Goal: Information Seeking & Learning: Learn about a topic

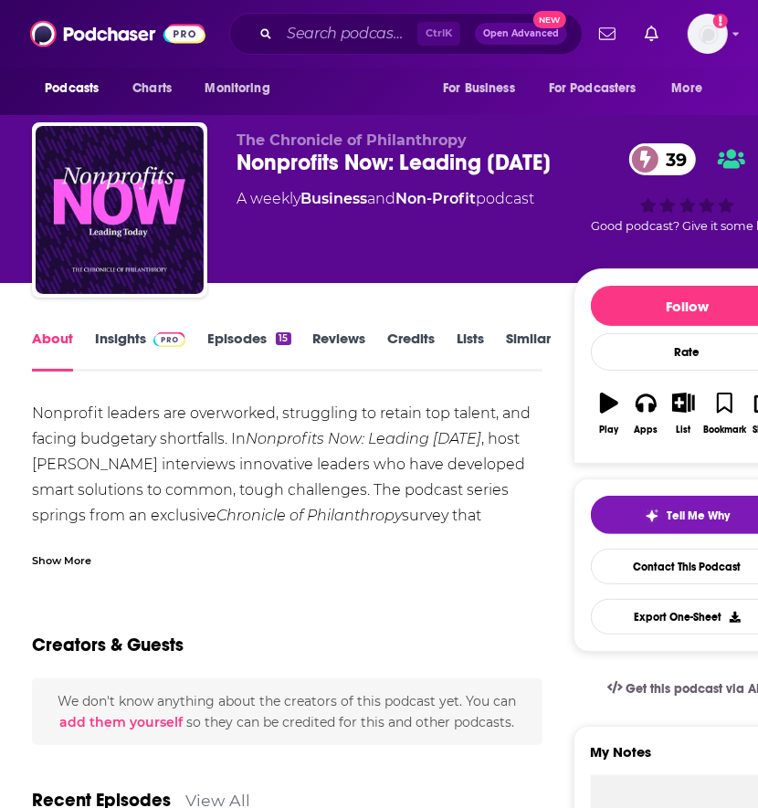
click at [124, 336] on link "Insights" at bounding box center [140, 351] width 90 height 42
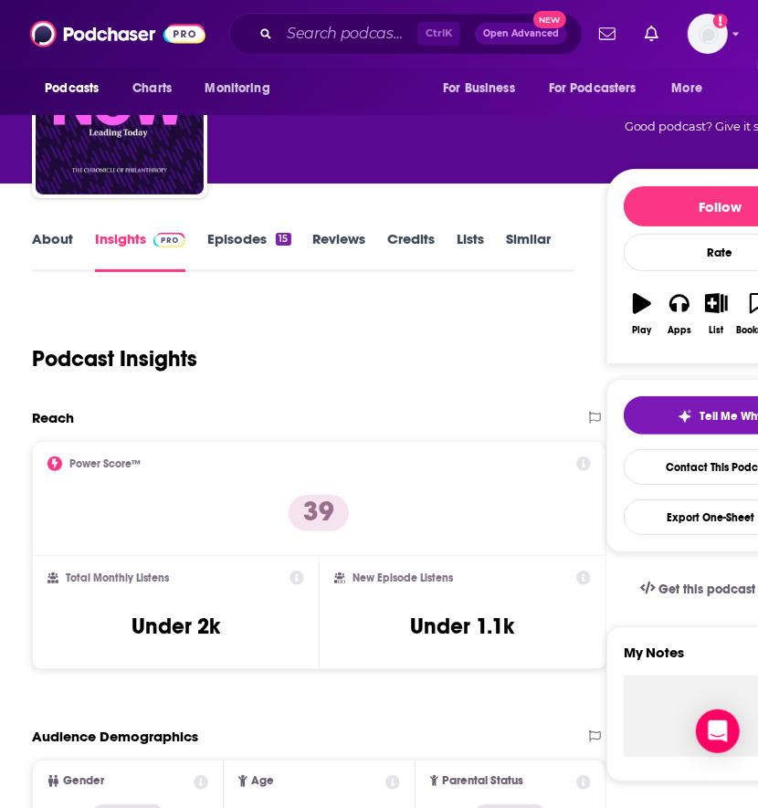
scroll to position [92, 0]
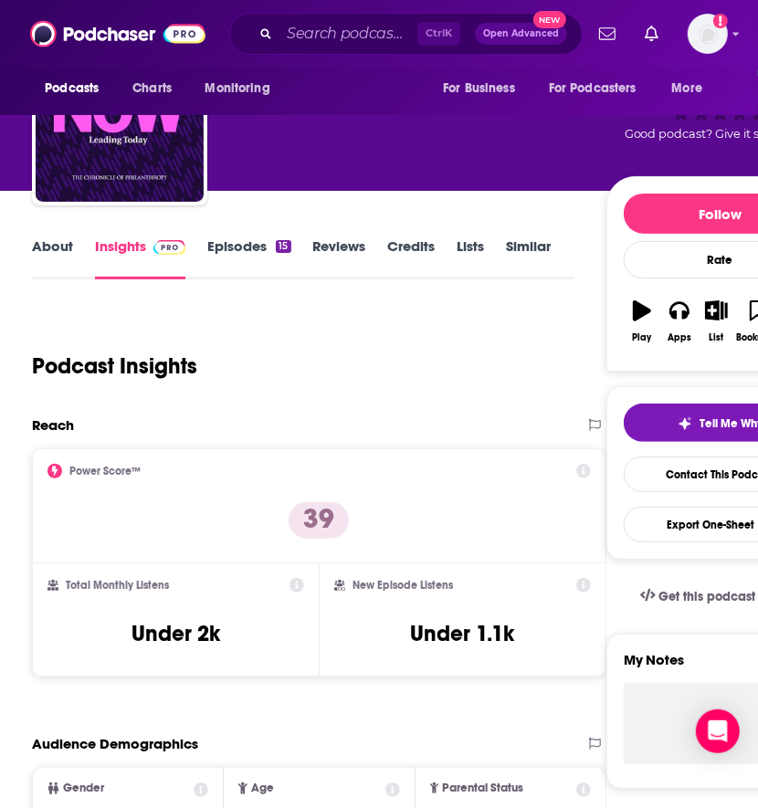
click at [250, 248] on link "Episodes 15" at bounding box center [248, 258] width 83 height 42
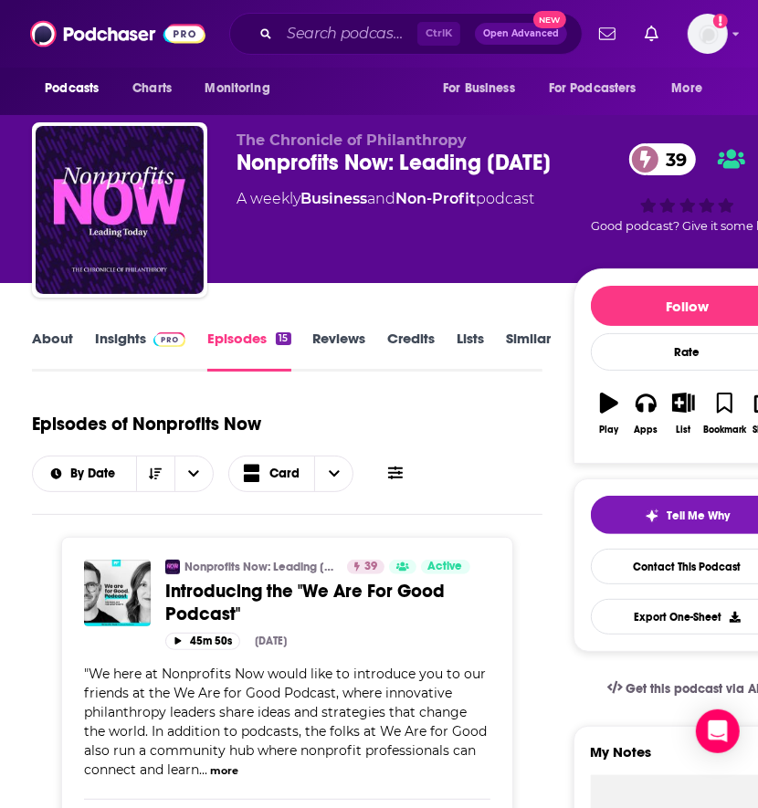
click at [157, 338] on img at bounding box center [169, 339] width 32 height 15
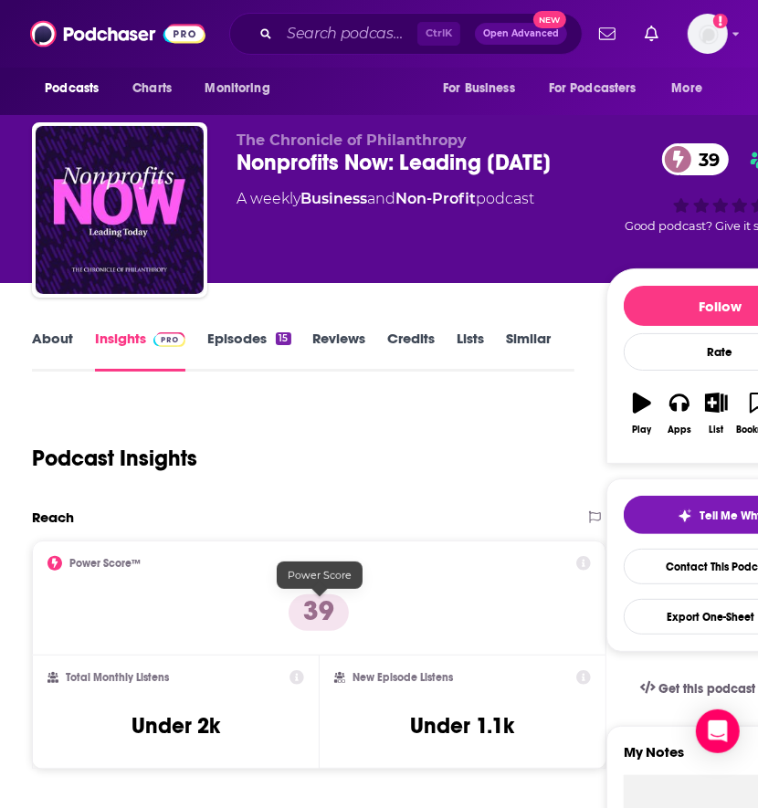
click at [313, 612] on p "39" at bounding box center [319, 613] width 60 height 37
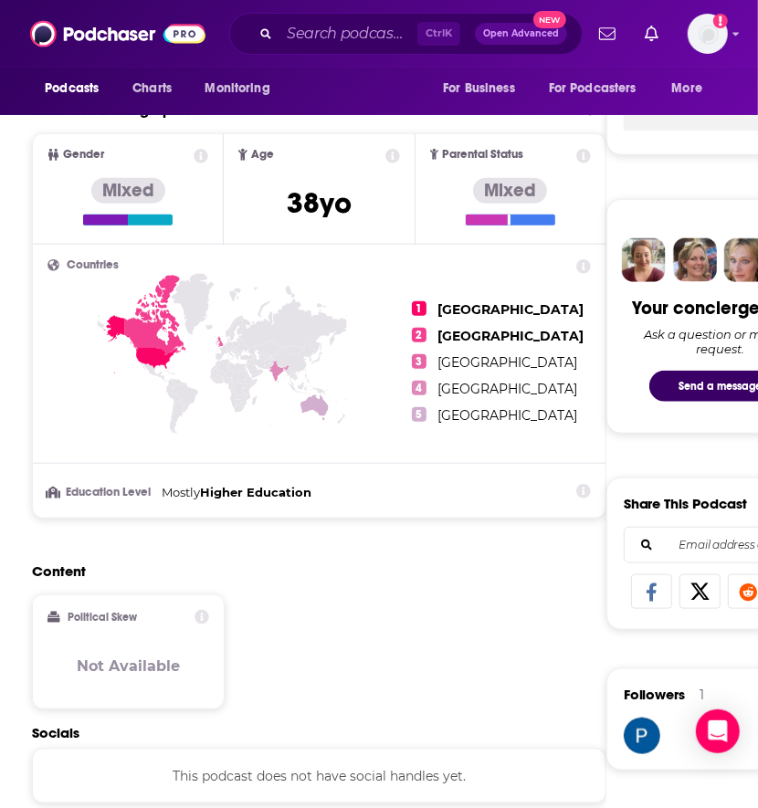
scroll to position [857, 0]
